Goal: Information Seeking & Learning: Find contact information

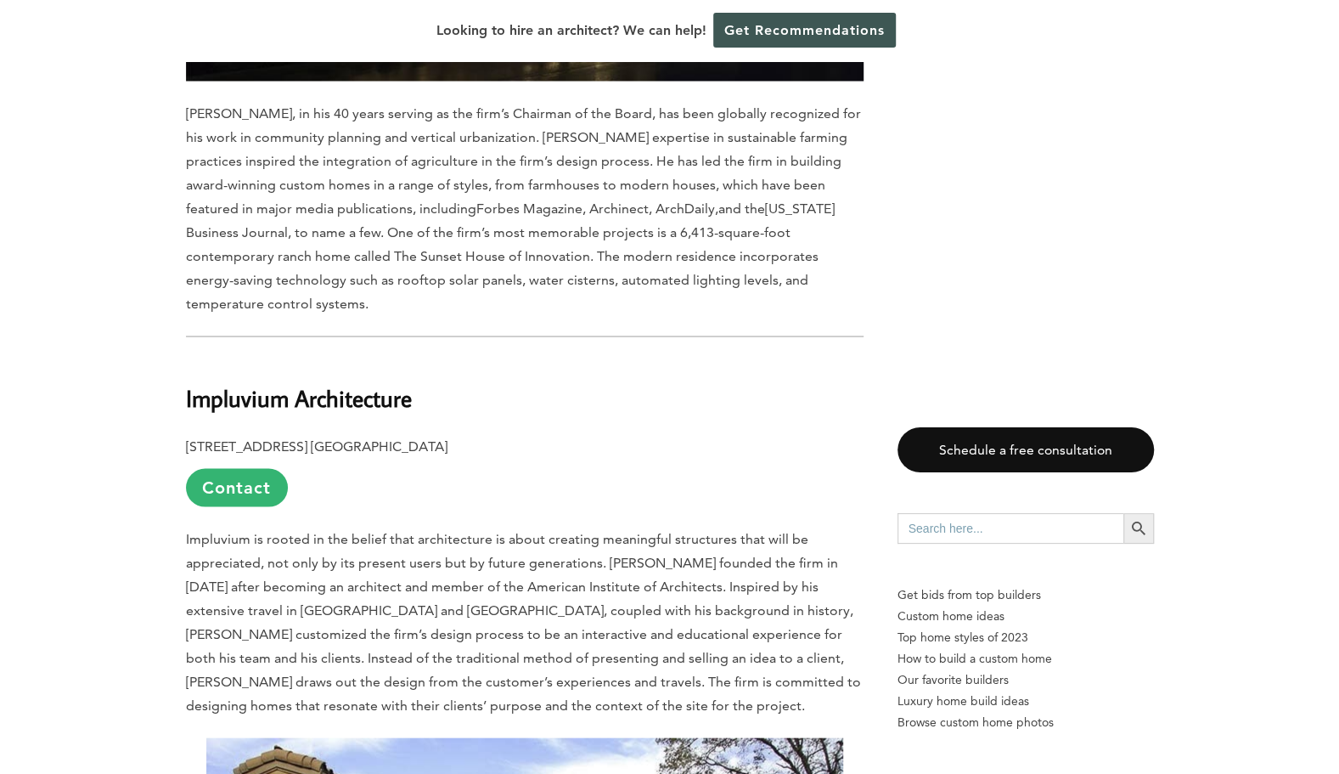
scroll to position [1912, 0]
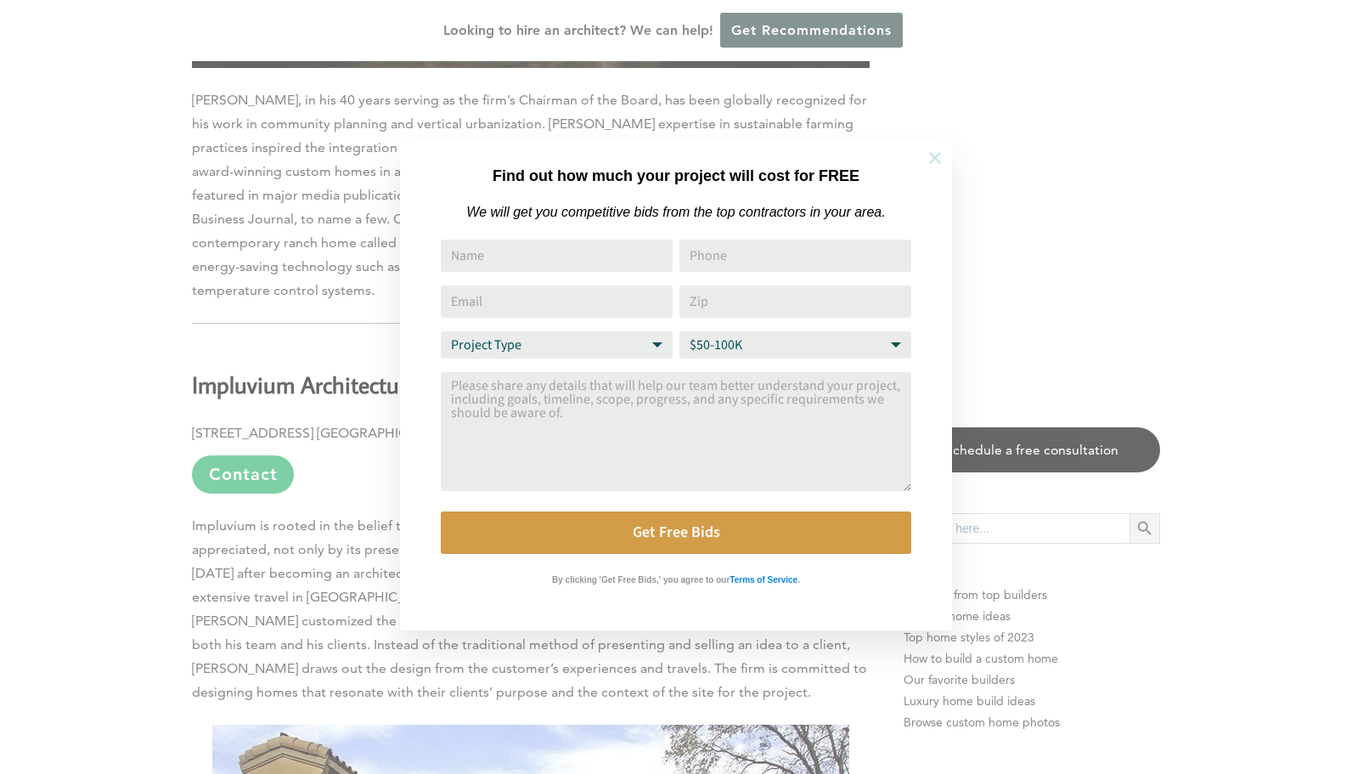
click at [936, 153] on icon at bounding box center [935, 158] width 19 height 19
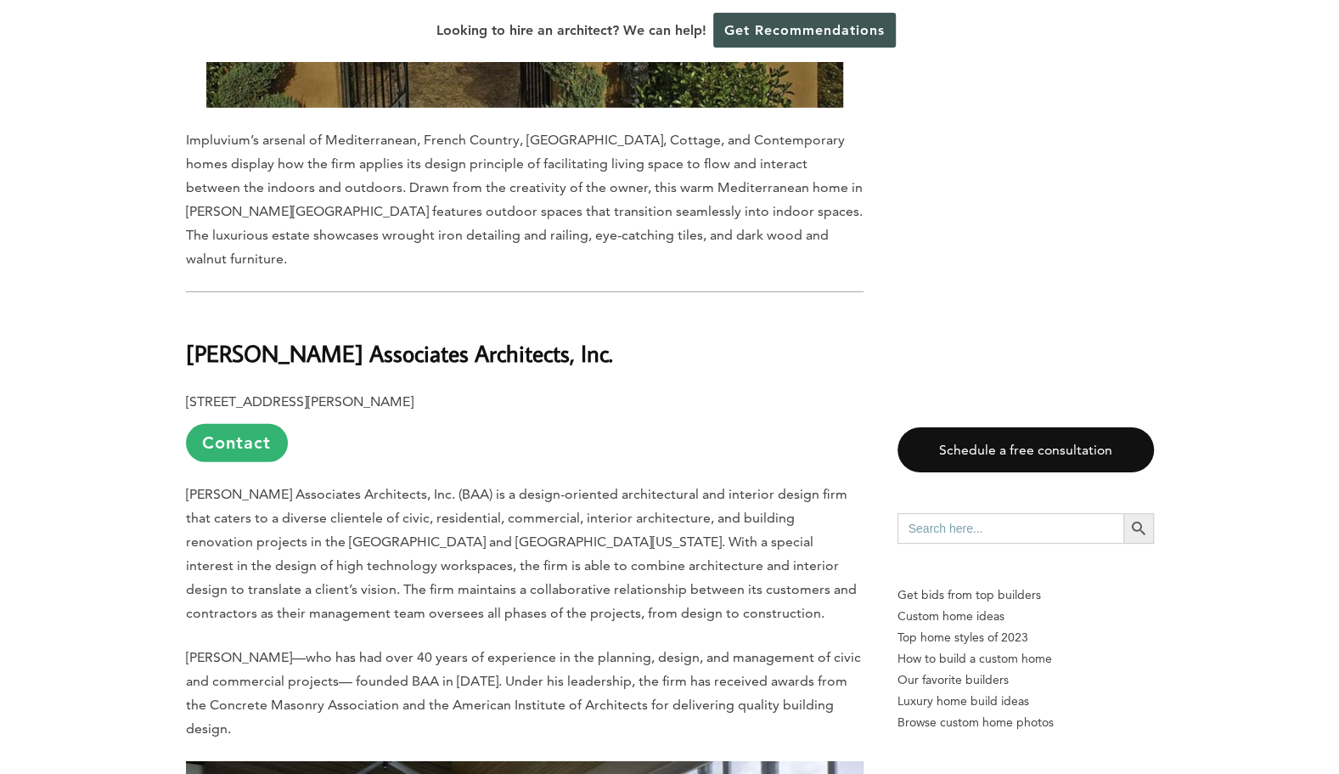
click at [459, 645] on p "[PERSON_NAME]—who has had over 40 years of experience in the planning, design, …" at bounding box center [525, 692] width 678 height 95
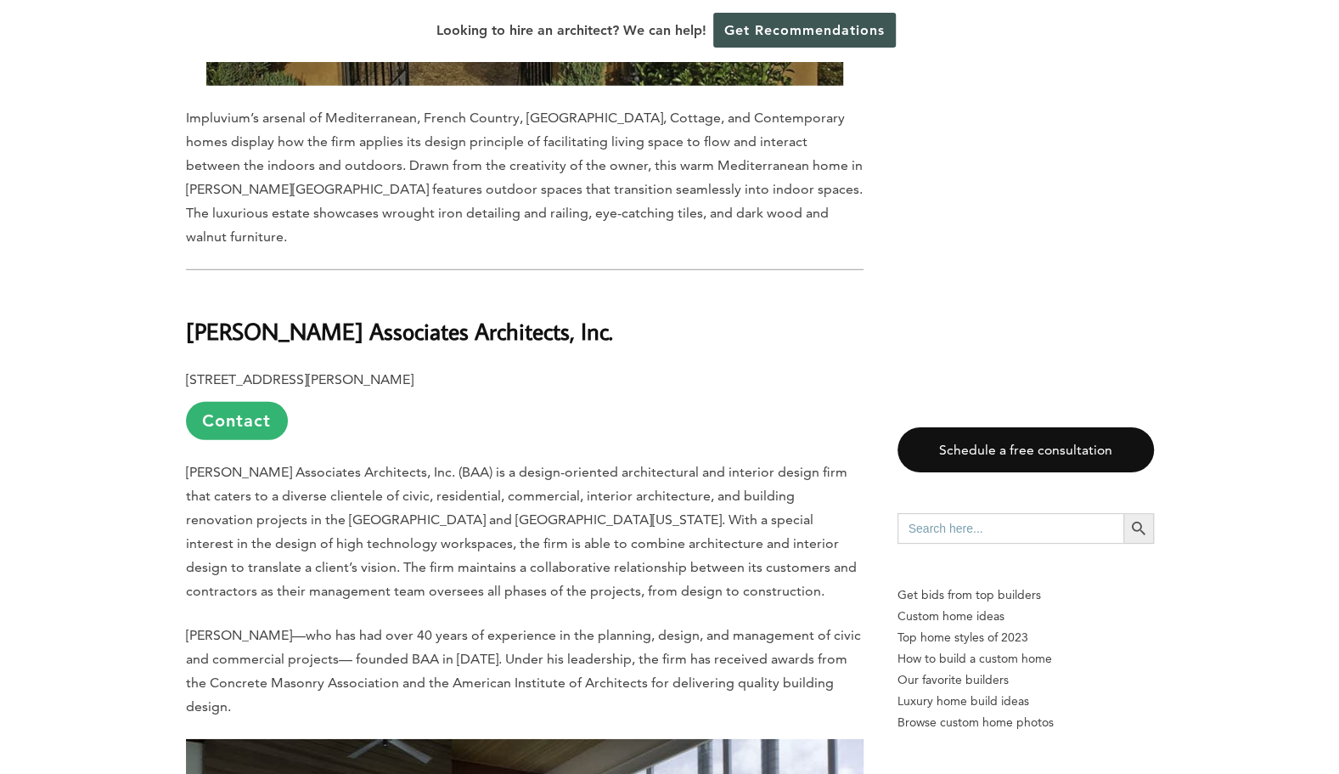
scroll to position [2973, 0]
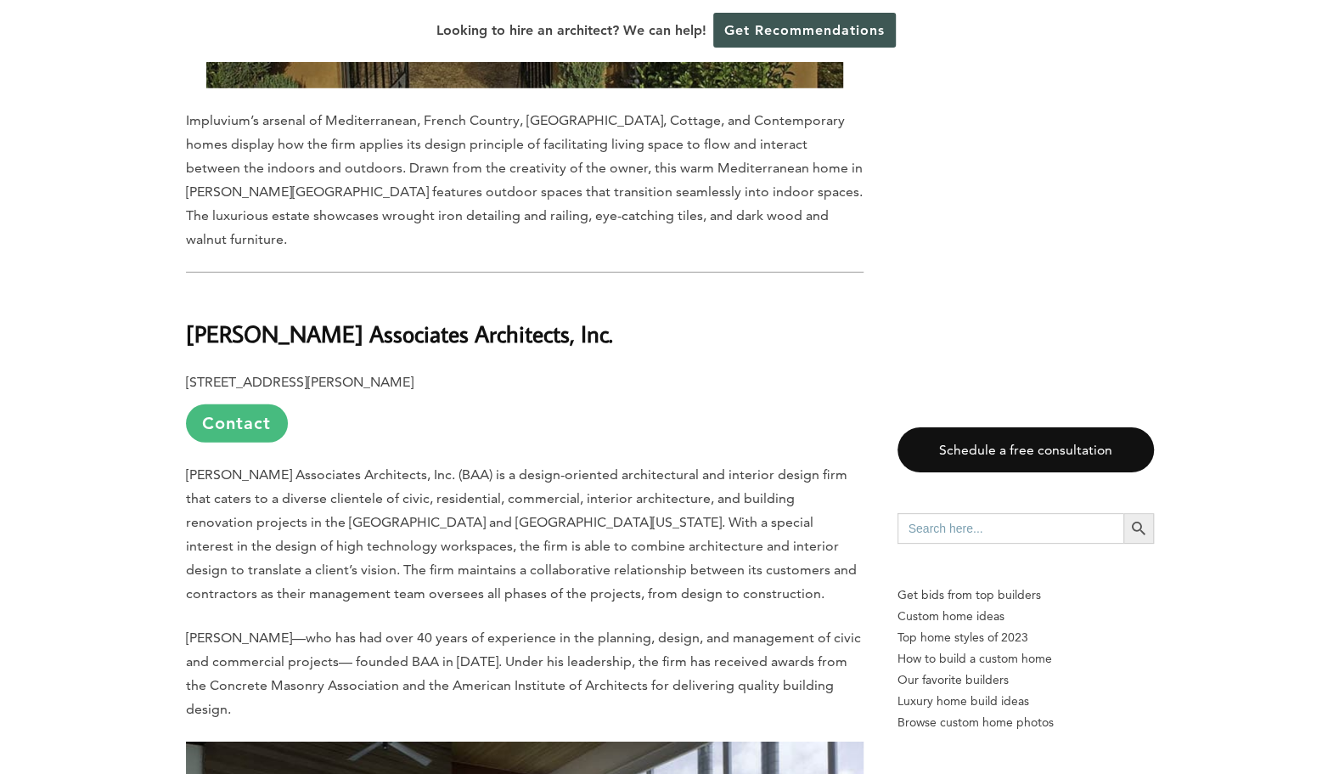
click at [253, 404] on link "Contact" at bounding box center [237, 423] width 102 height 38
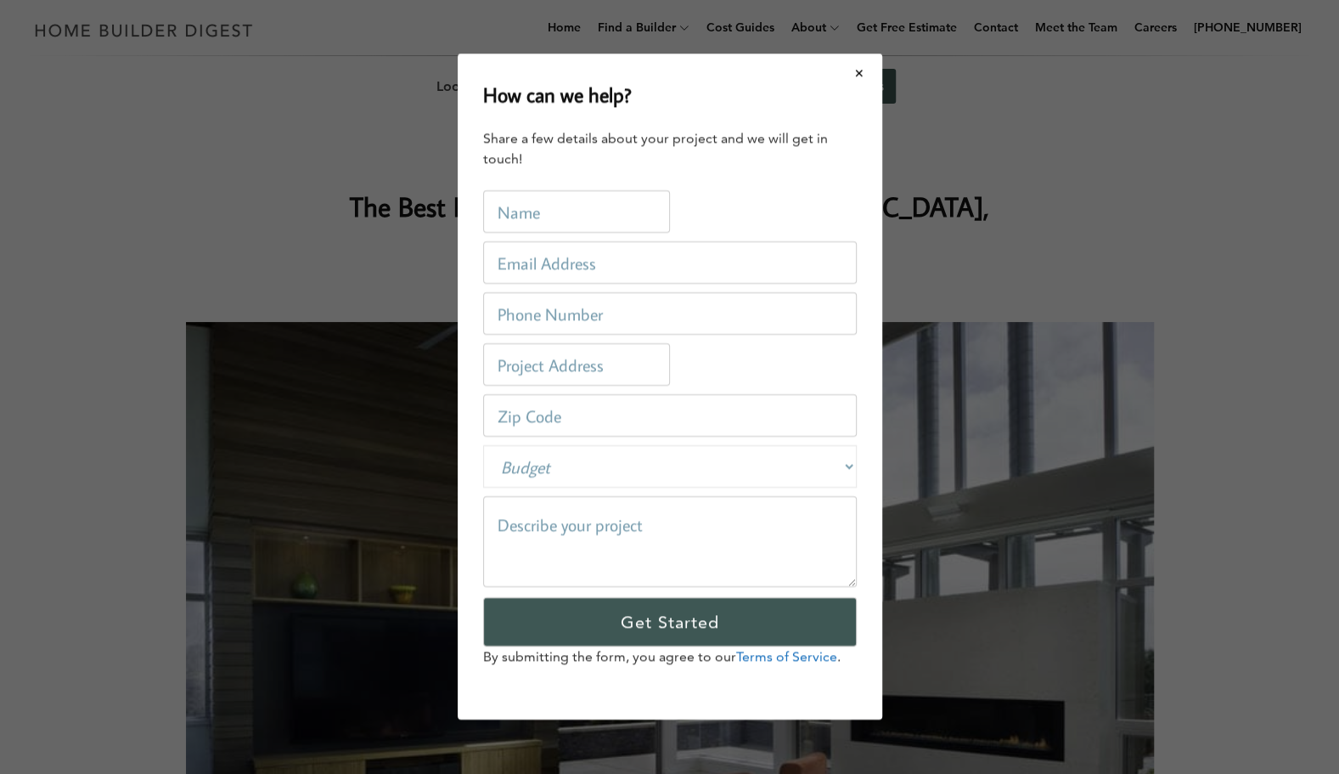
scroll to position [0, 0]
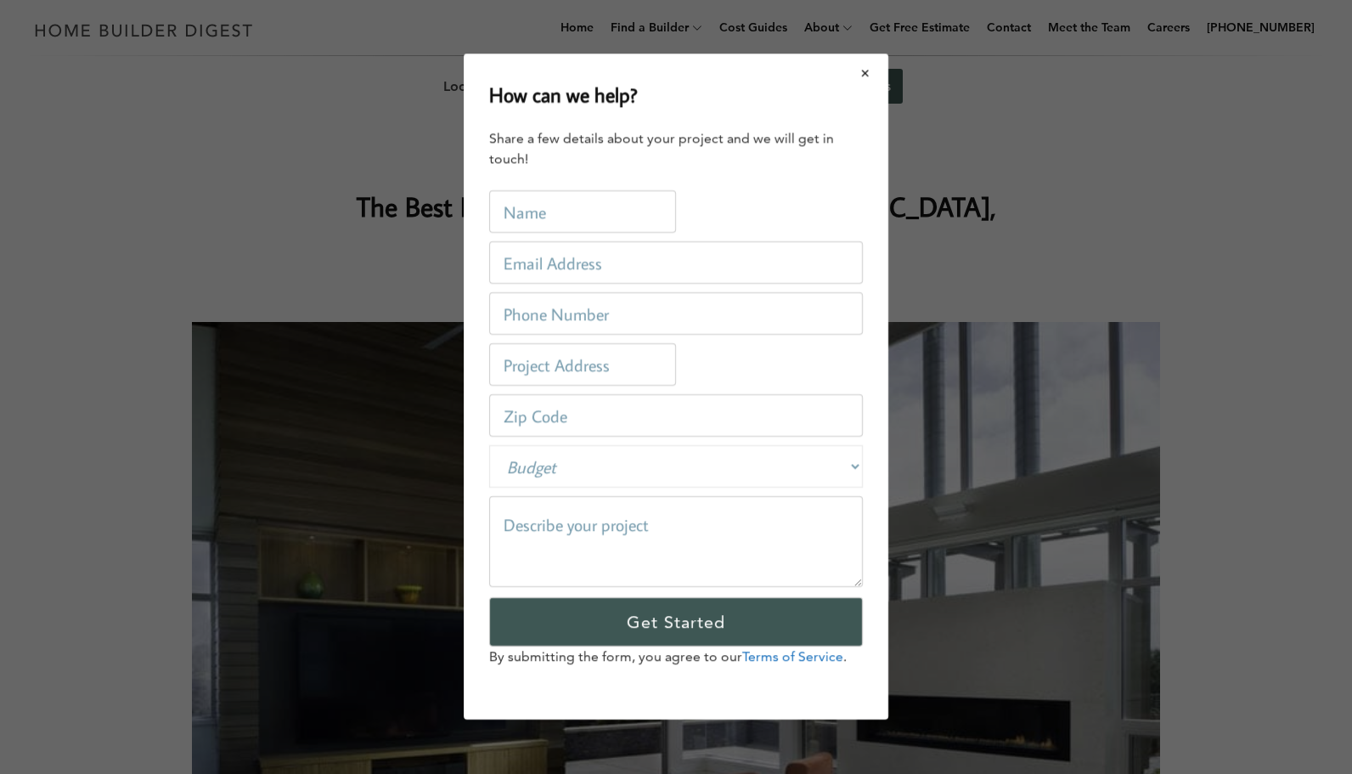
click at [864, 75] on button "Close modal" at bounding box center [865, 73] width 45 height 36
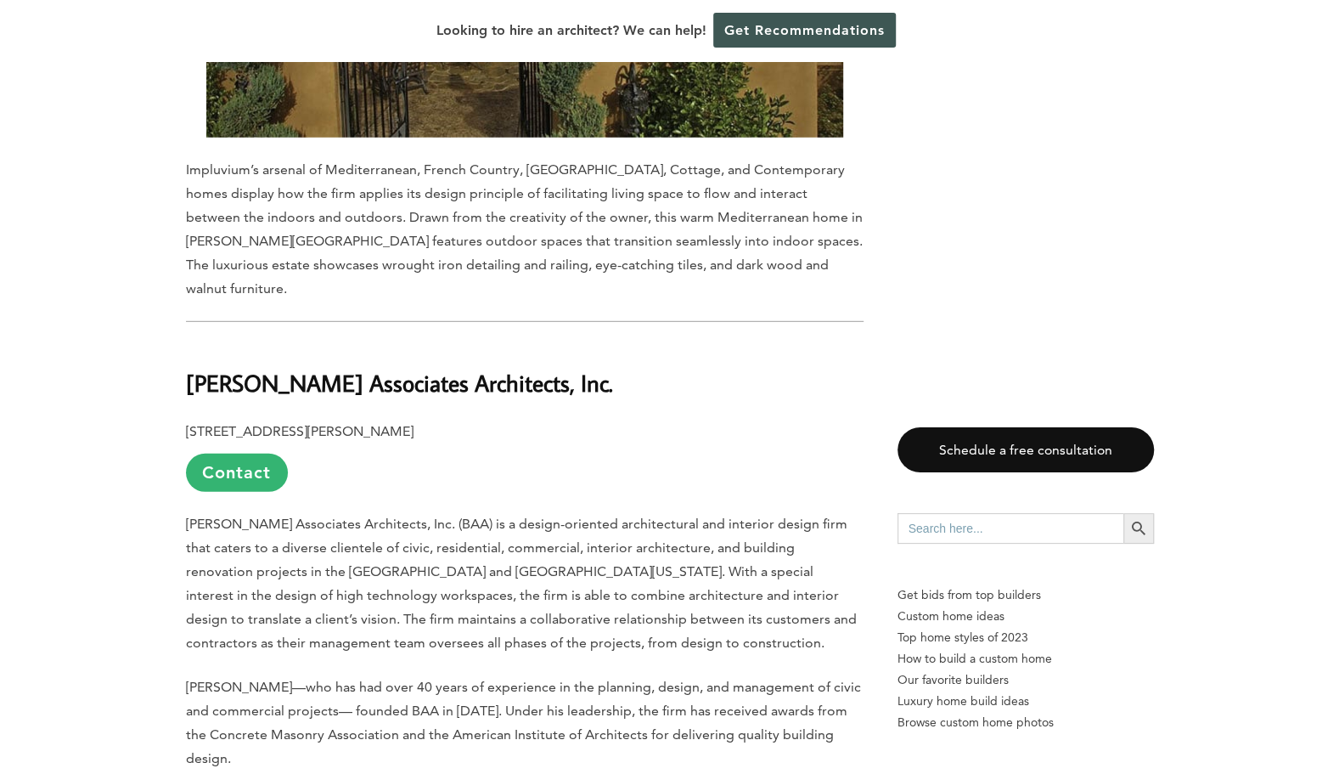
scroll to position [2925, 0]
drag, startPoint x: 413, startPoint y: 343, endPoint x: 387, endPoint y: 350, distance: 26.4
click at [387, 419] on p "[STREET_ADDRESS][PERSON_NAME] Contact" at bounding box center [525, 455] width 678 height 72
click at [381, 419] on p "[STREET_ADDRESS][PERSON_NAME] Contact" at bounding box center [525, 455] width 678 height 72
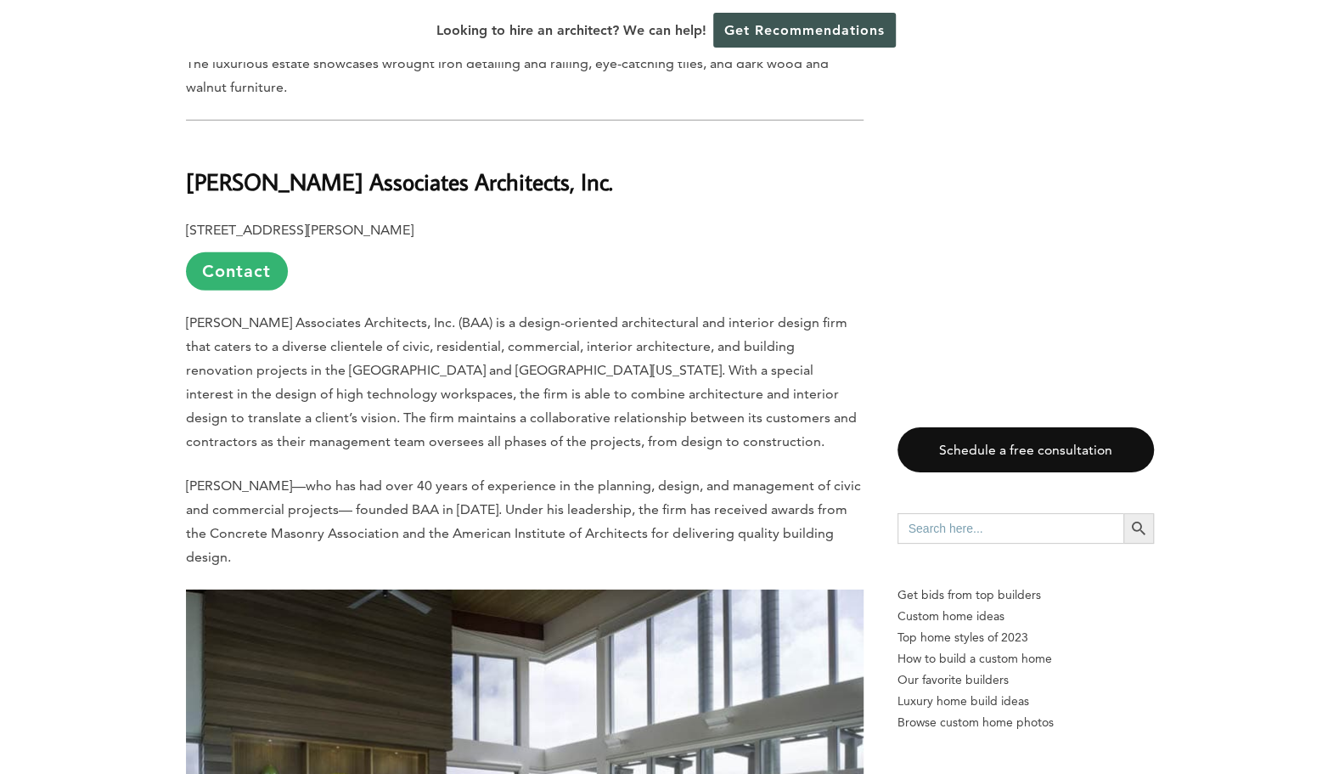
scroll to position [3126, 0]
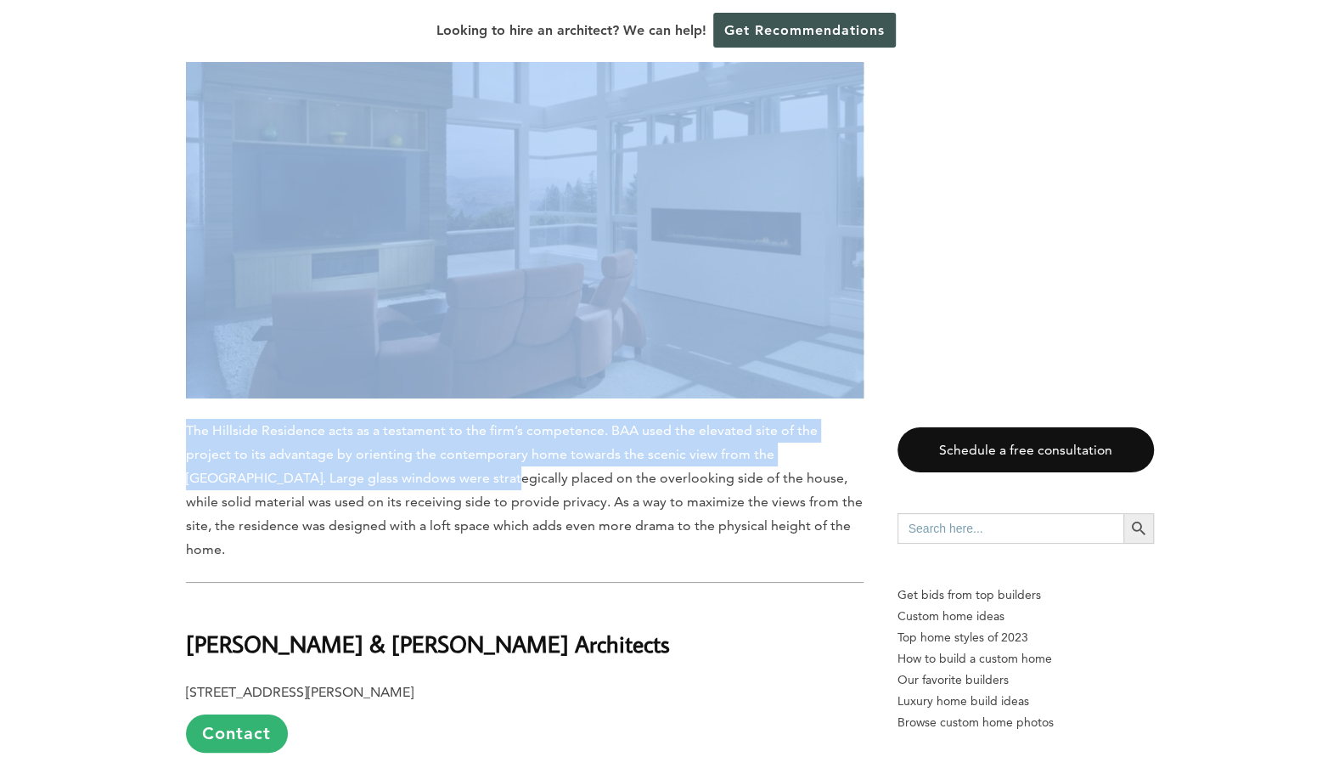
drag, startPoint x: 381, startPoint y: 353, endPoint x: 565, endPoint y: -88, distance: 478.2
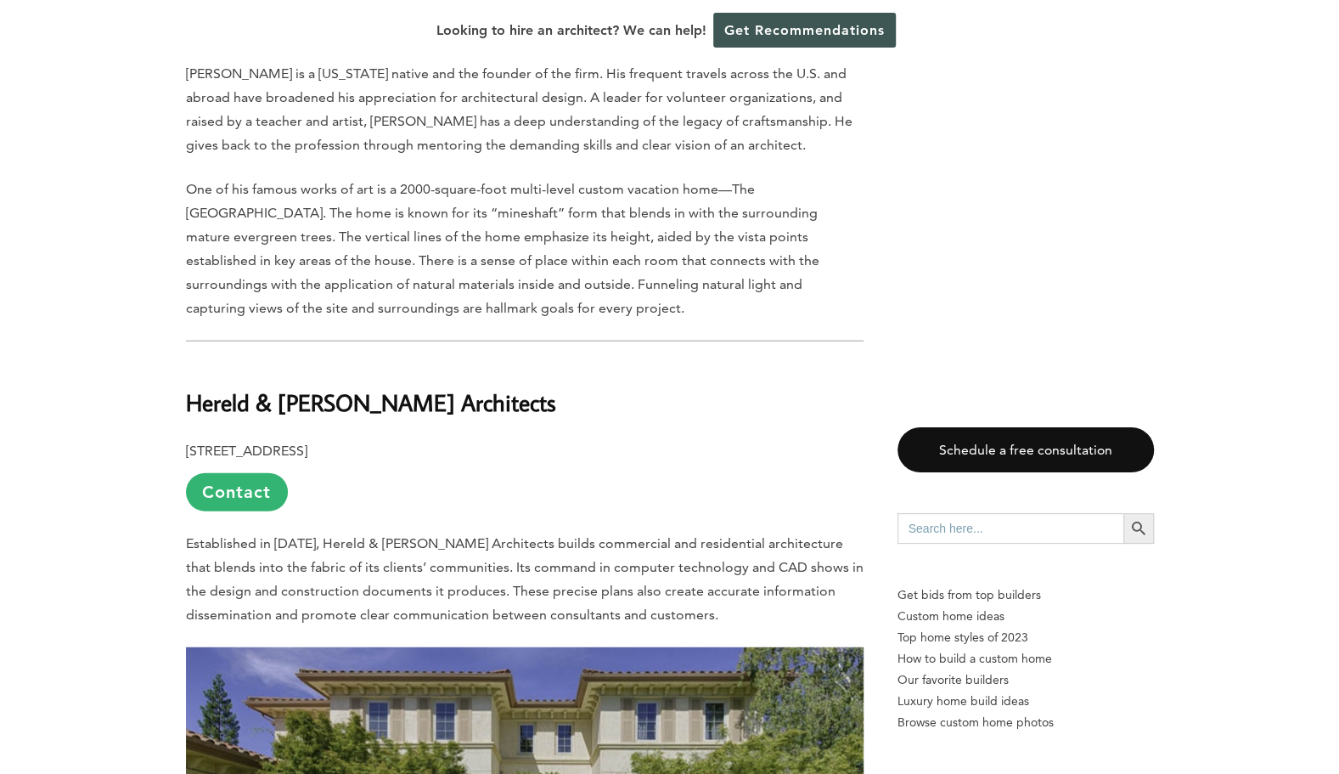
scroll to position [6590, 0]
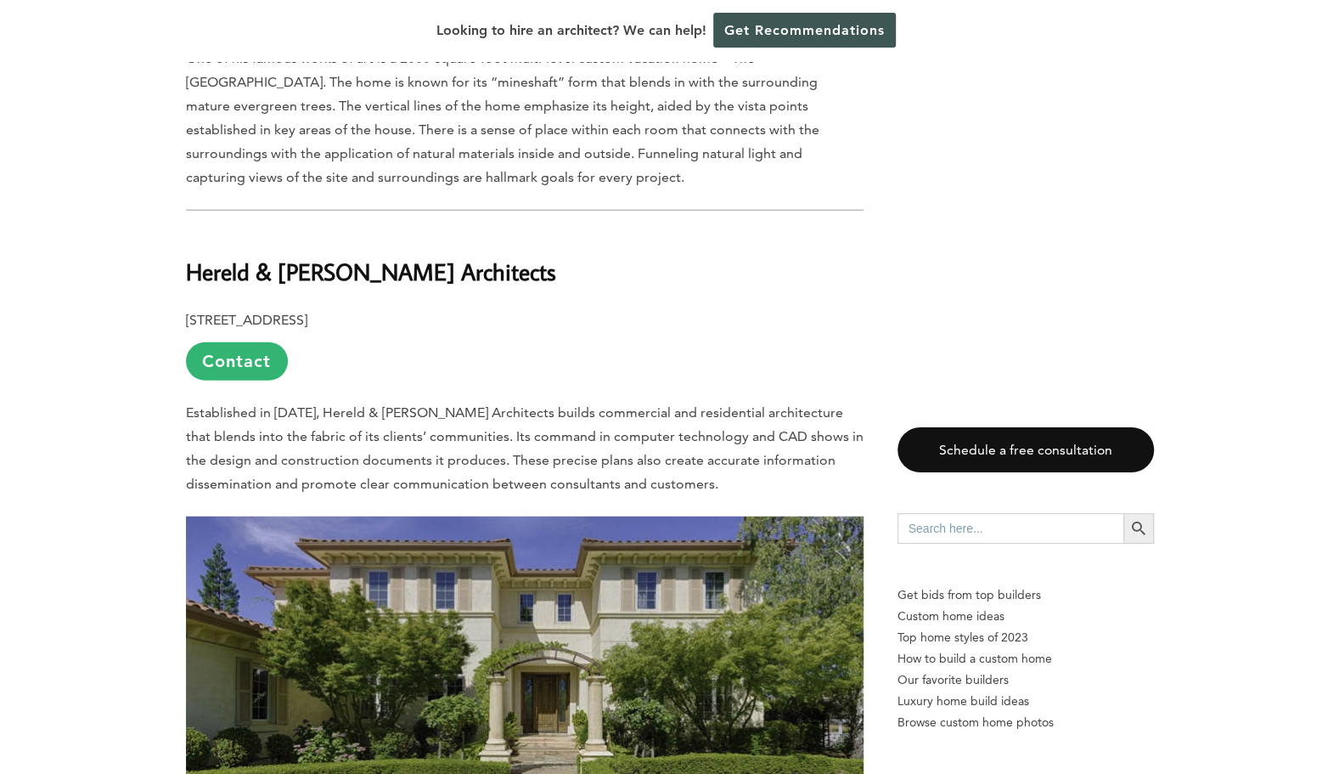
click at [121, 155] on div "Last updated on [DATE] 06:57 am Pleasanton’s rolling landscape serves as a canv…" at bounding box center [669, 625] width 1339 height 12621
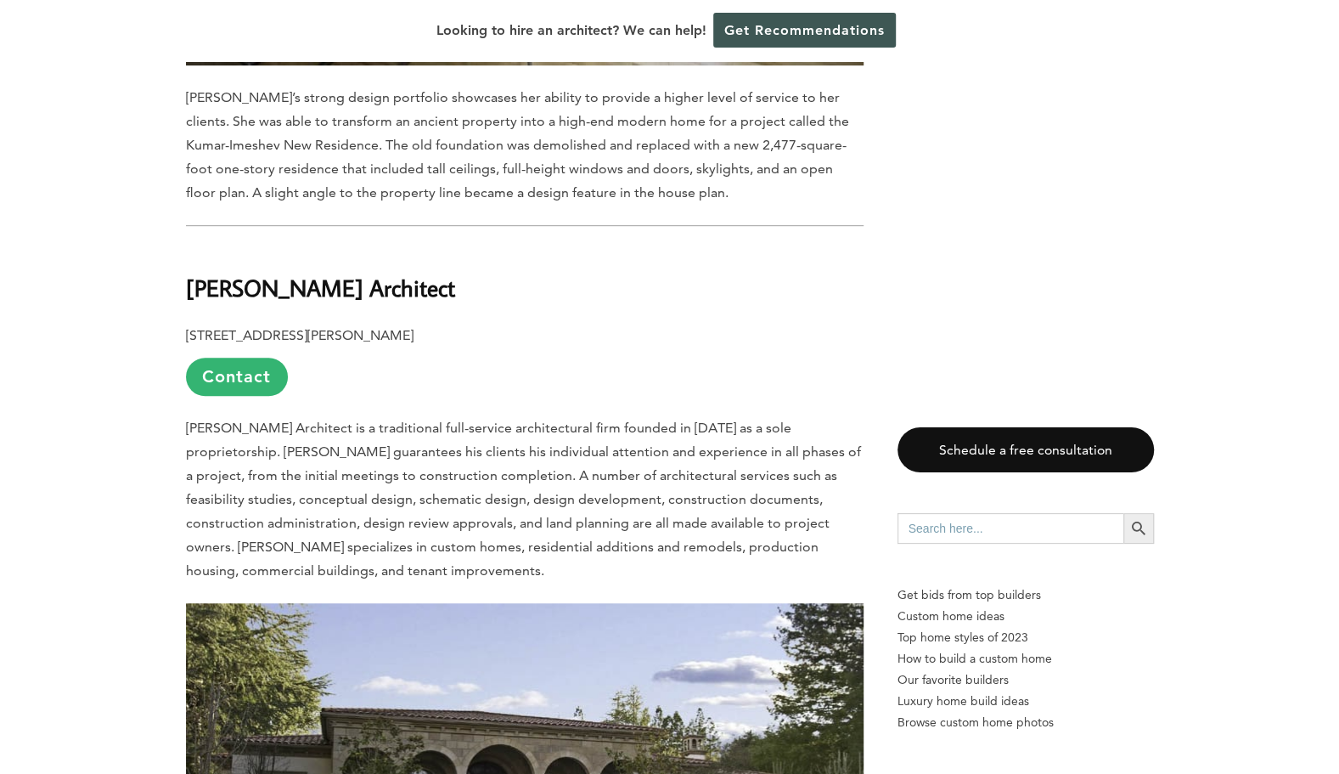
scroll to position [8517, 0]
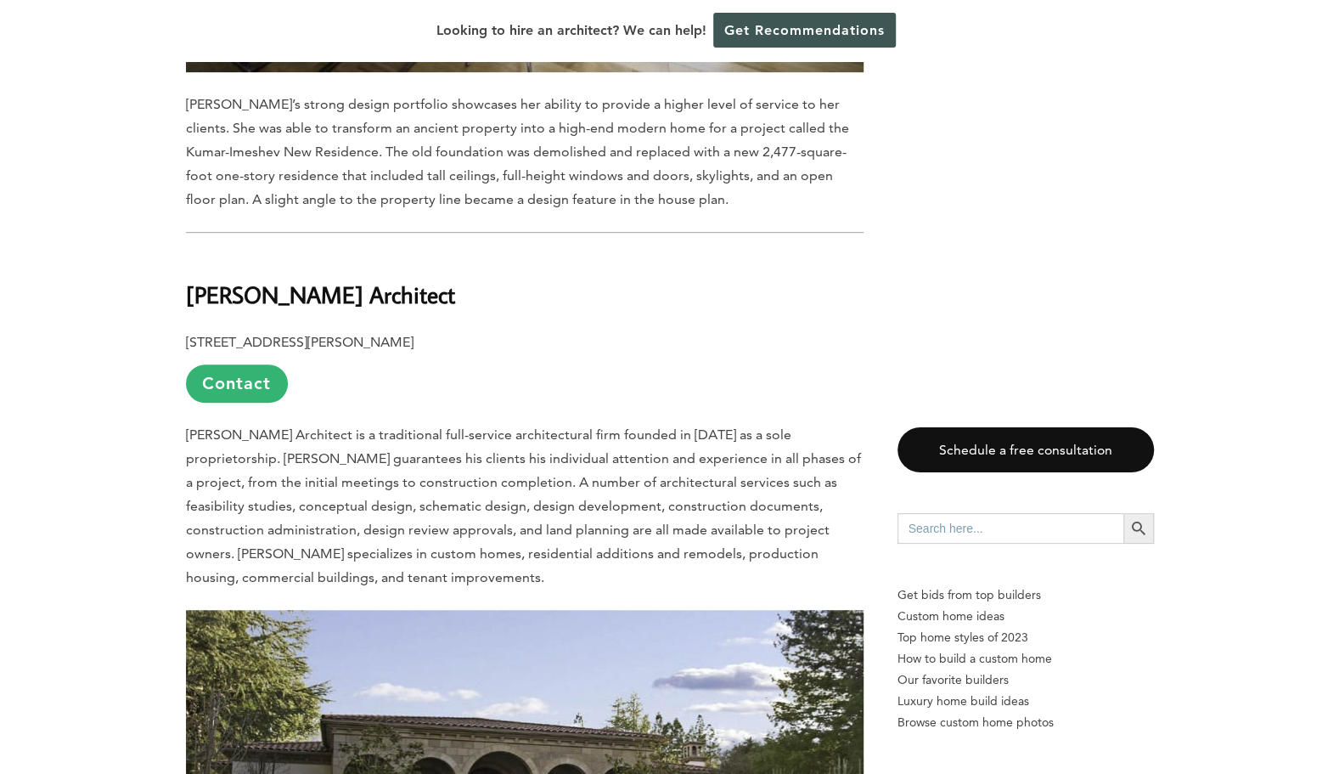
drag, startPoint x: 190, startPoint y: 104, endPoint x: 567, endPoint y: 109, distance: 377.1
click at [567, 253] on h2 "[PERSON_NAME] Architect" at bounding box center [525, 282] width 678 height 59
copy strong "[PERSON_NAME] Architect"
